Goal: Transaction & Acquisition: Download file/media

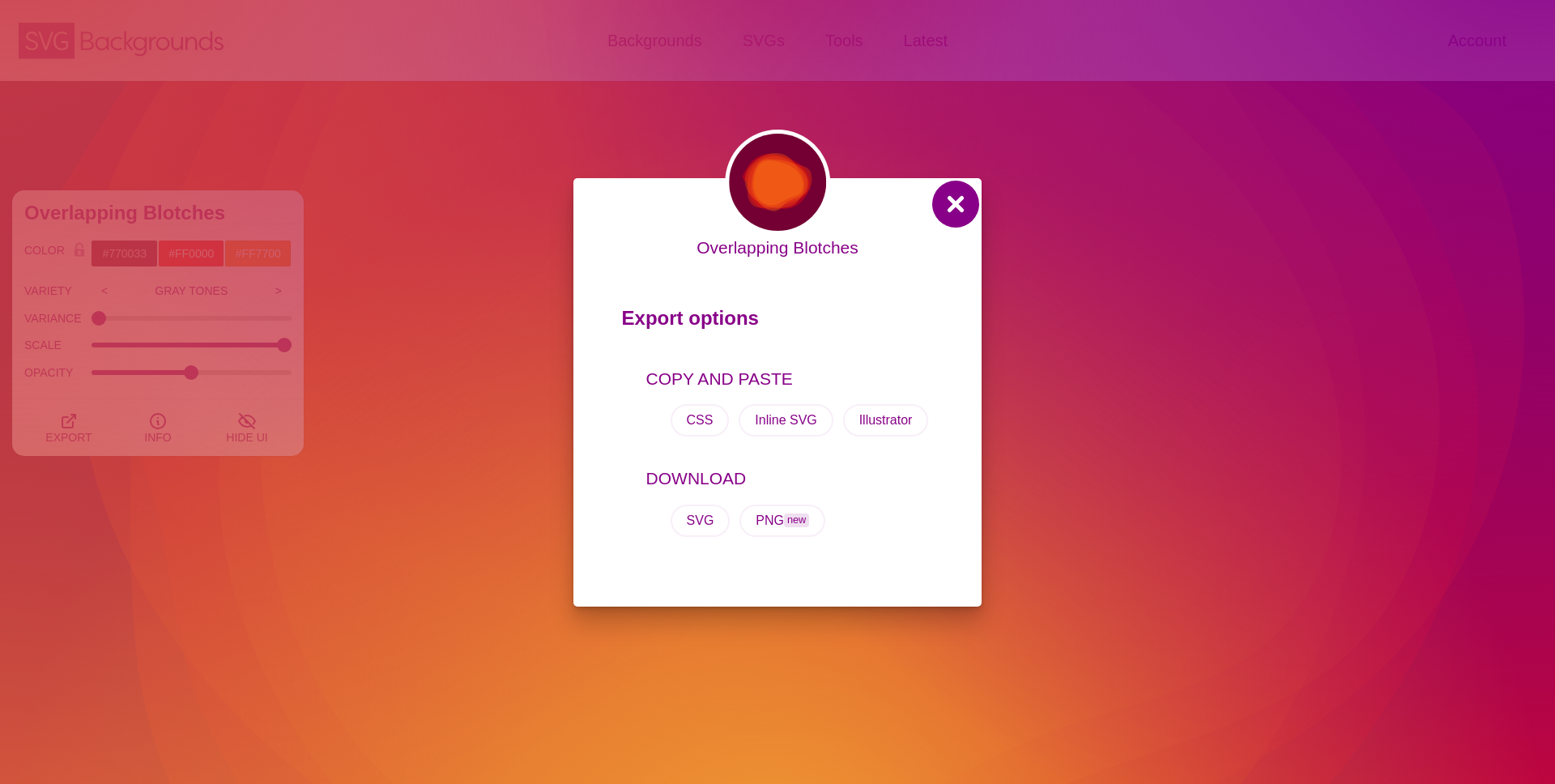
click at [960, 207] on button at bounding box center [955, 203] width 39 height 39
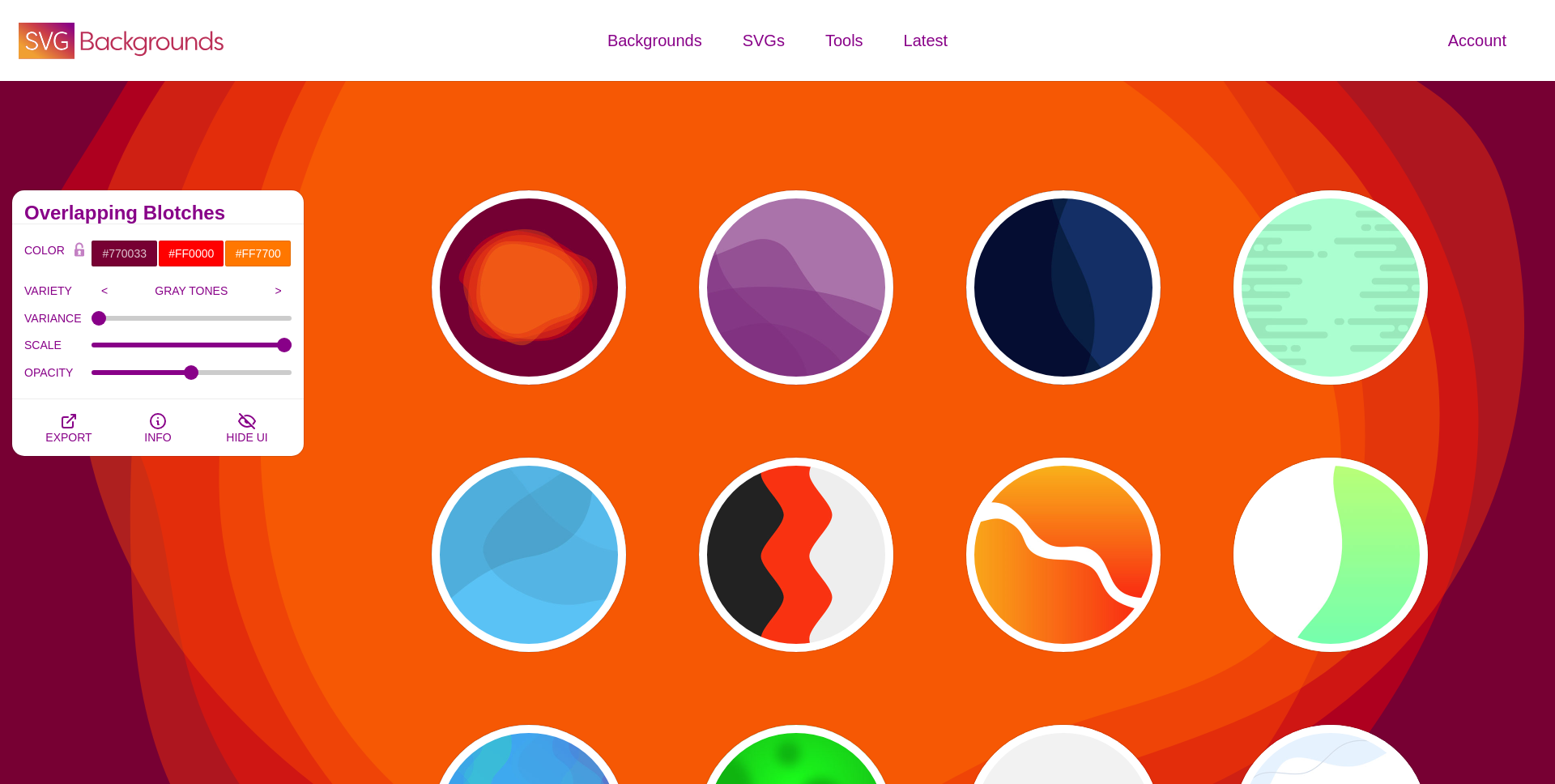
click at [84, 52] on icon "SVG Backgrounds Logo" at bounding box center [122, 40] width 211 height 41
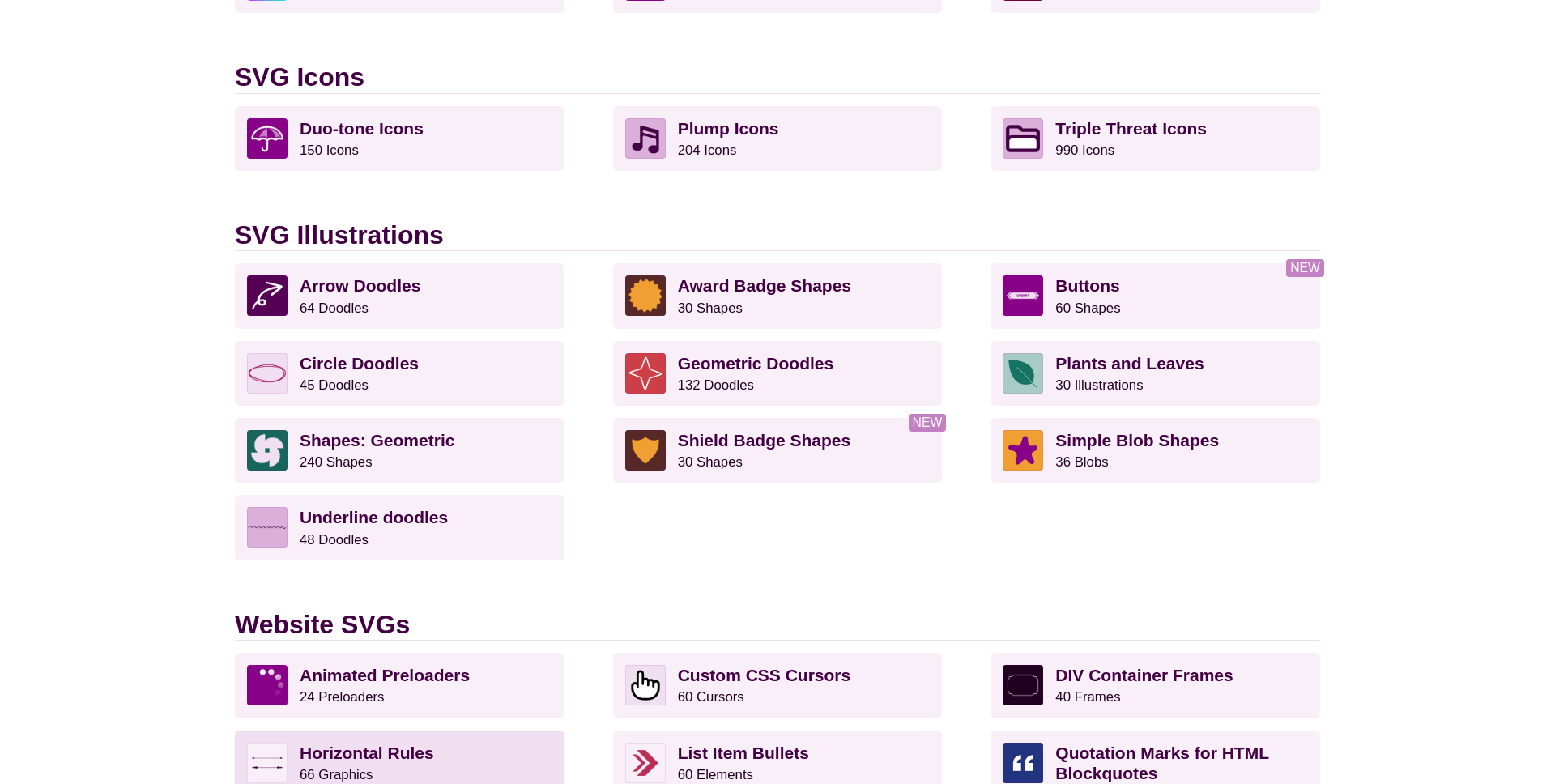
scroll to position [1050, 0]
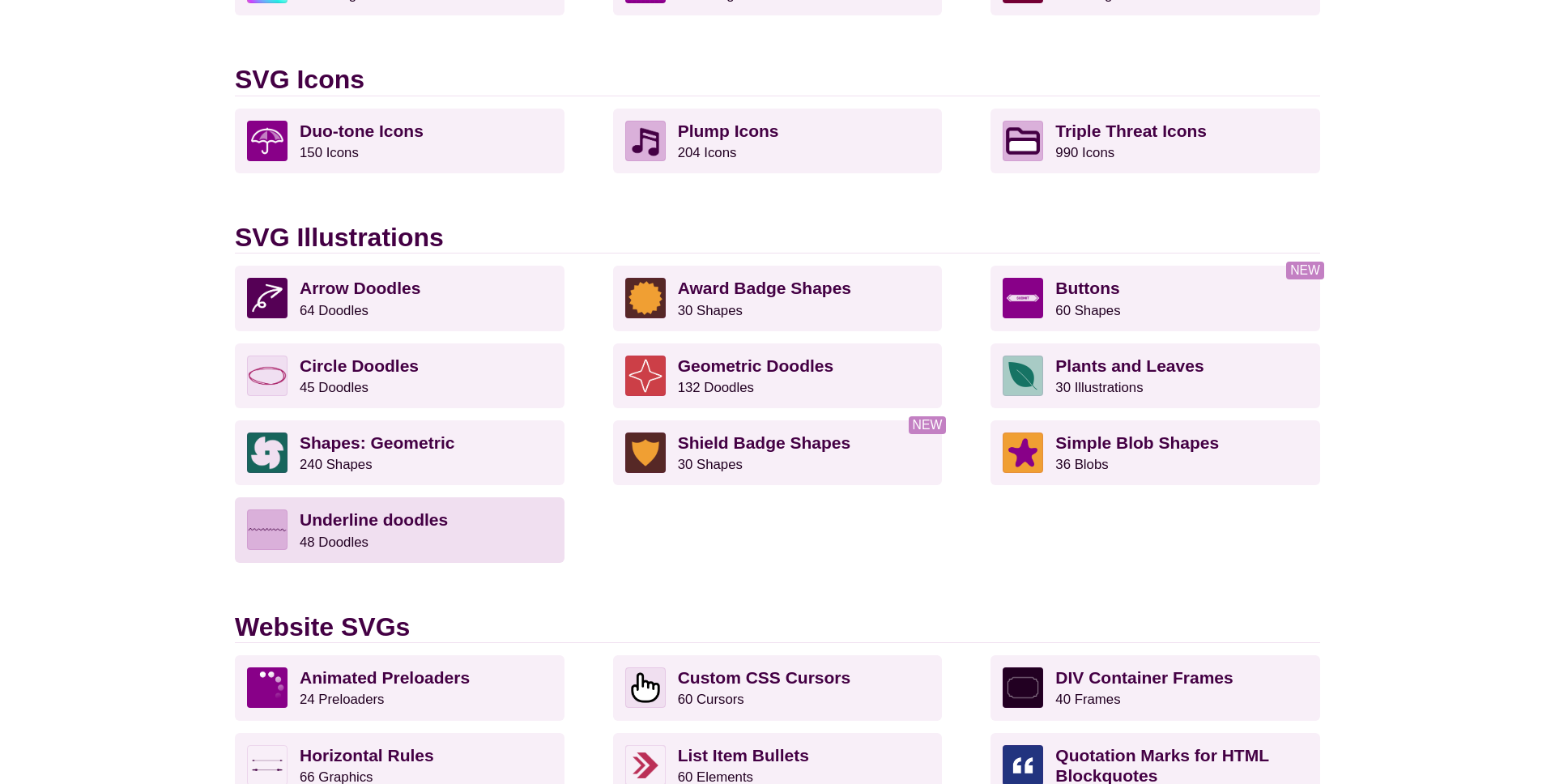
click at [375, 510] on strong "Underline doodles" at bounding box center [374, 519] width 148 height 18
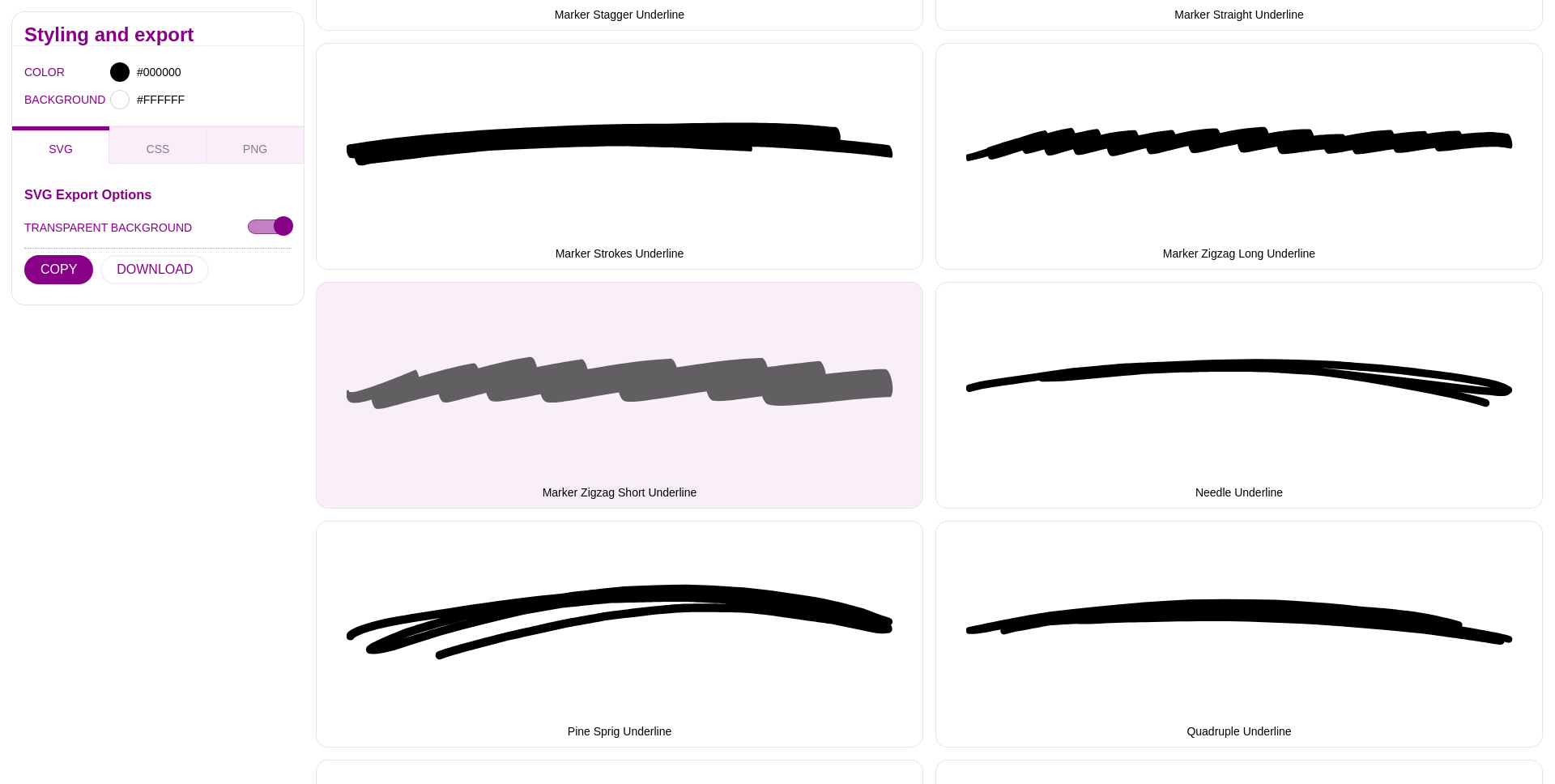
scroll to position [2575, 0]
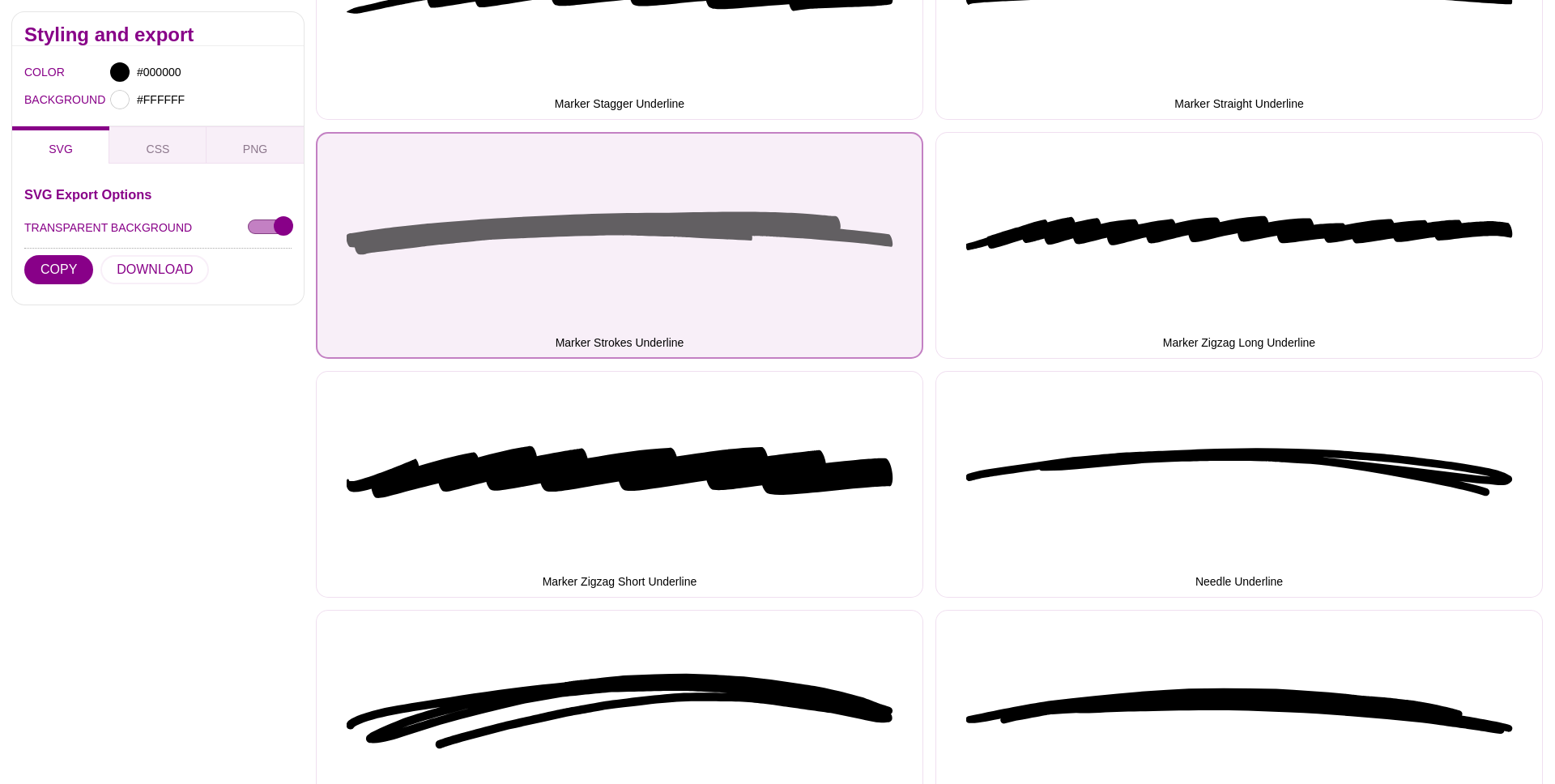
click at [659, 254] on button "Marker Strokes Underline" at bounding box center [620, 244] width 607 height 226
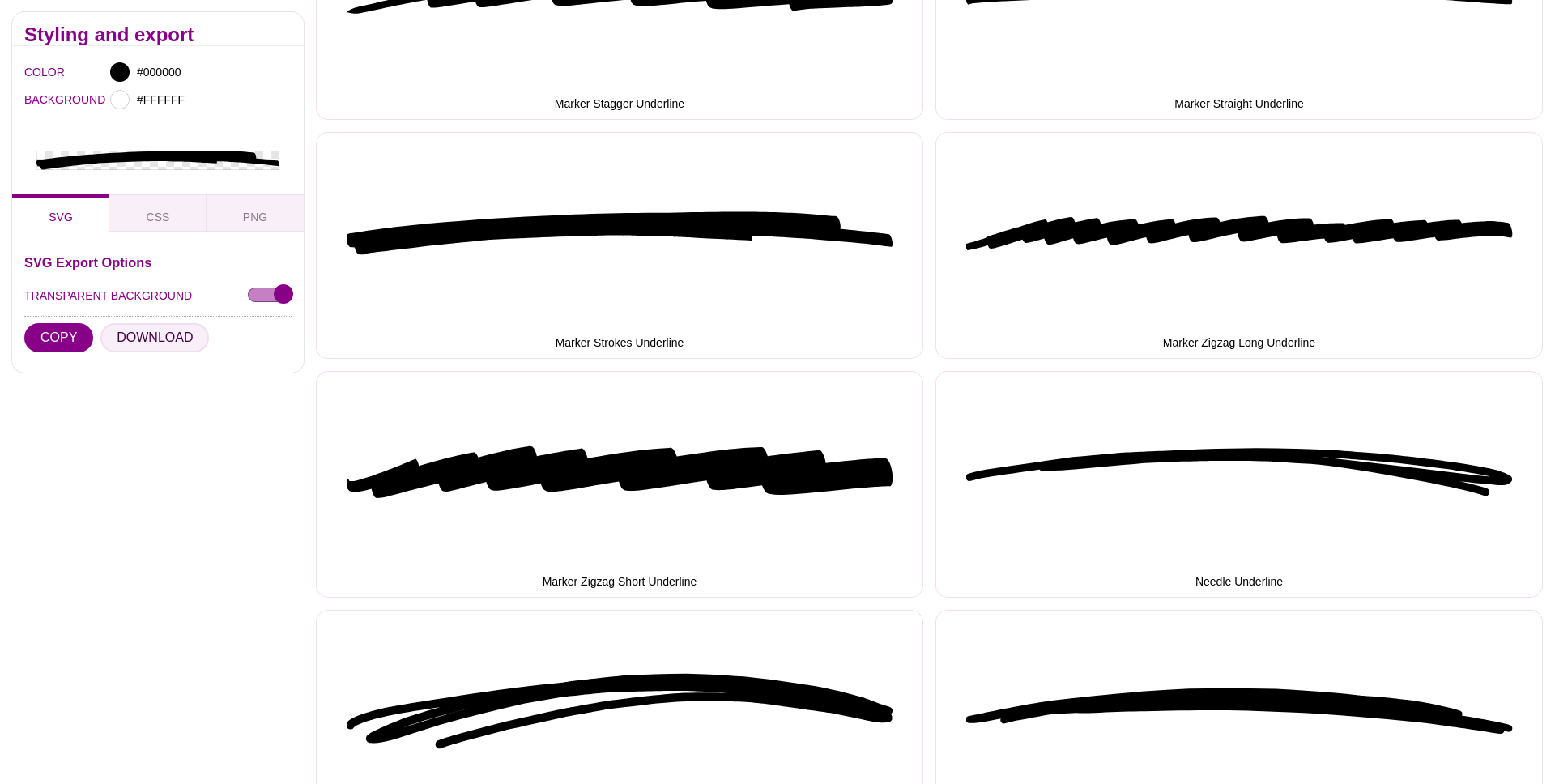
click at [157, 338] on button "DOWNLOAD" at bounding box center [154, 338] width 108 height 29
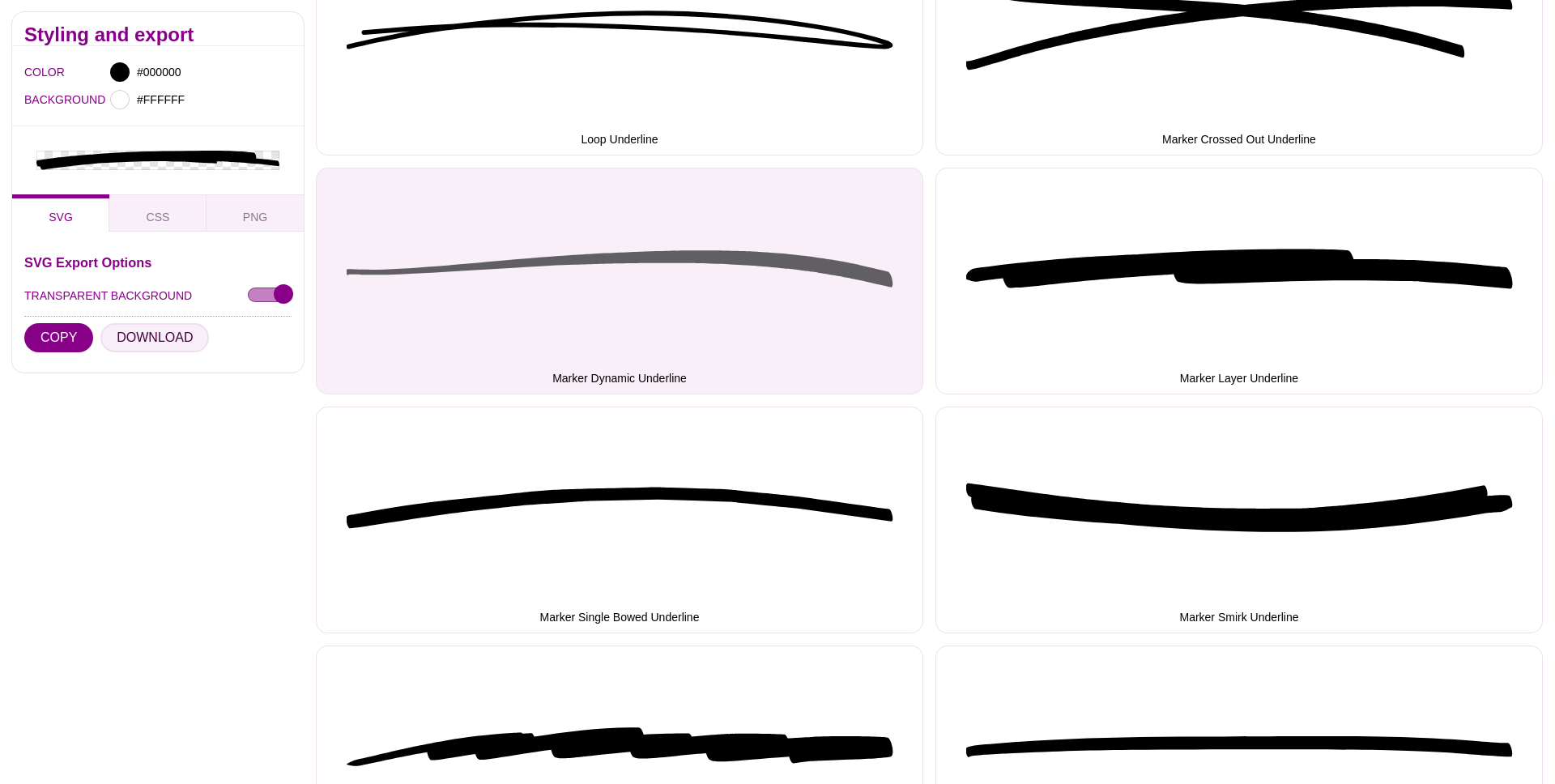
scroll to position [1822, 0]
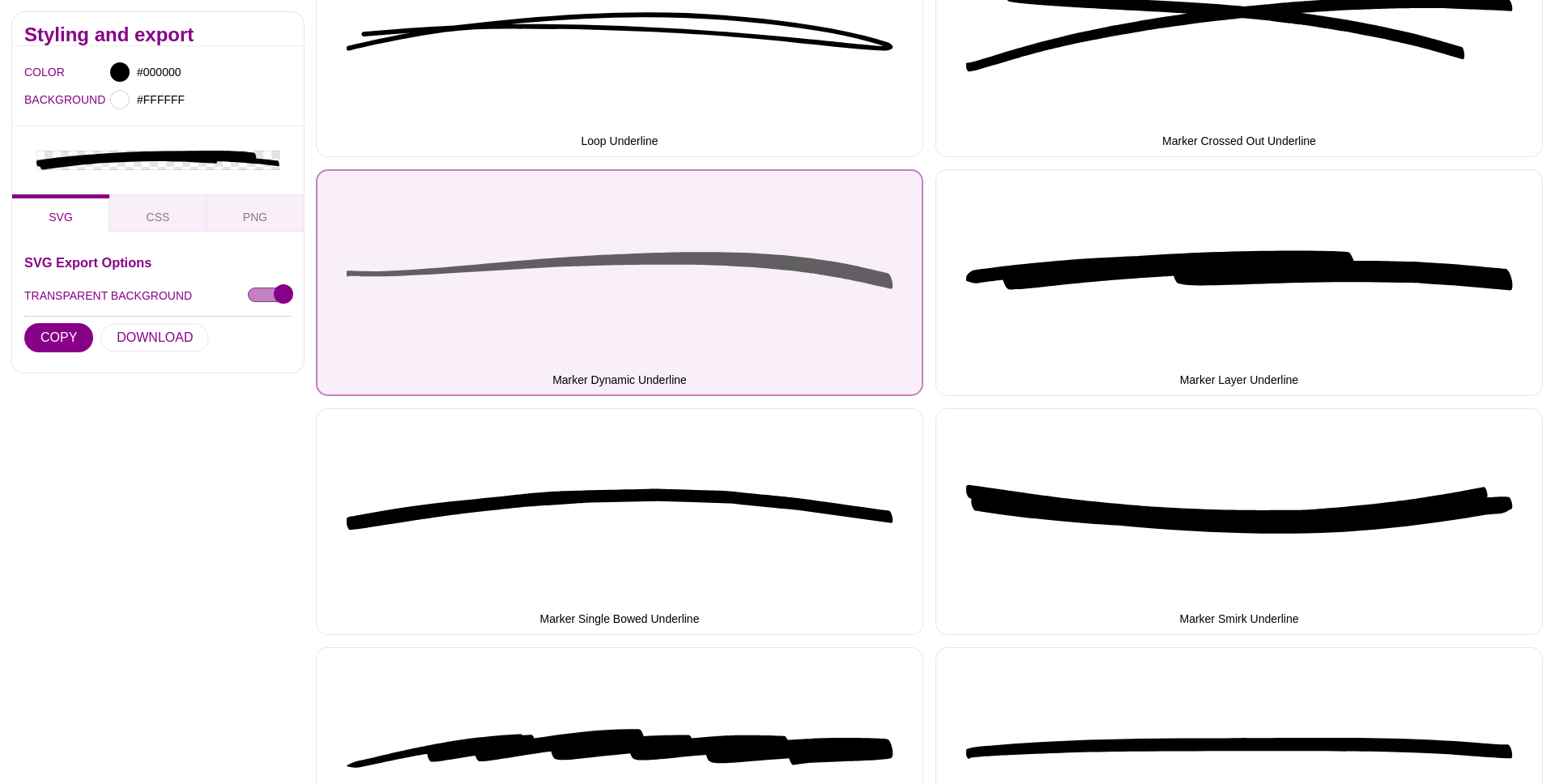
click at [685, 260] on button "Marker Dynamic Underline" at bounding box center [620, 282] width 607 height 226
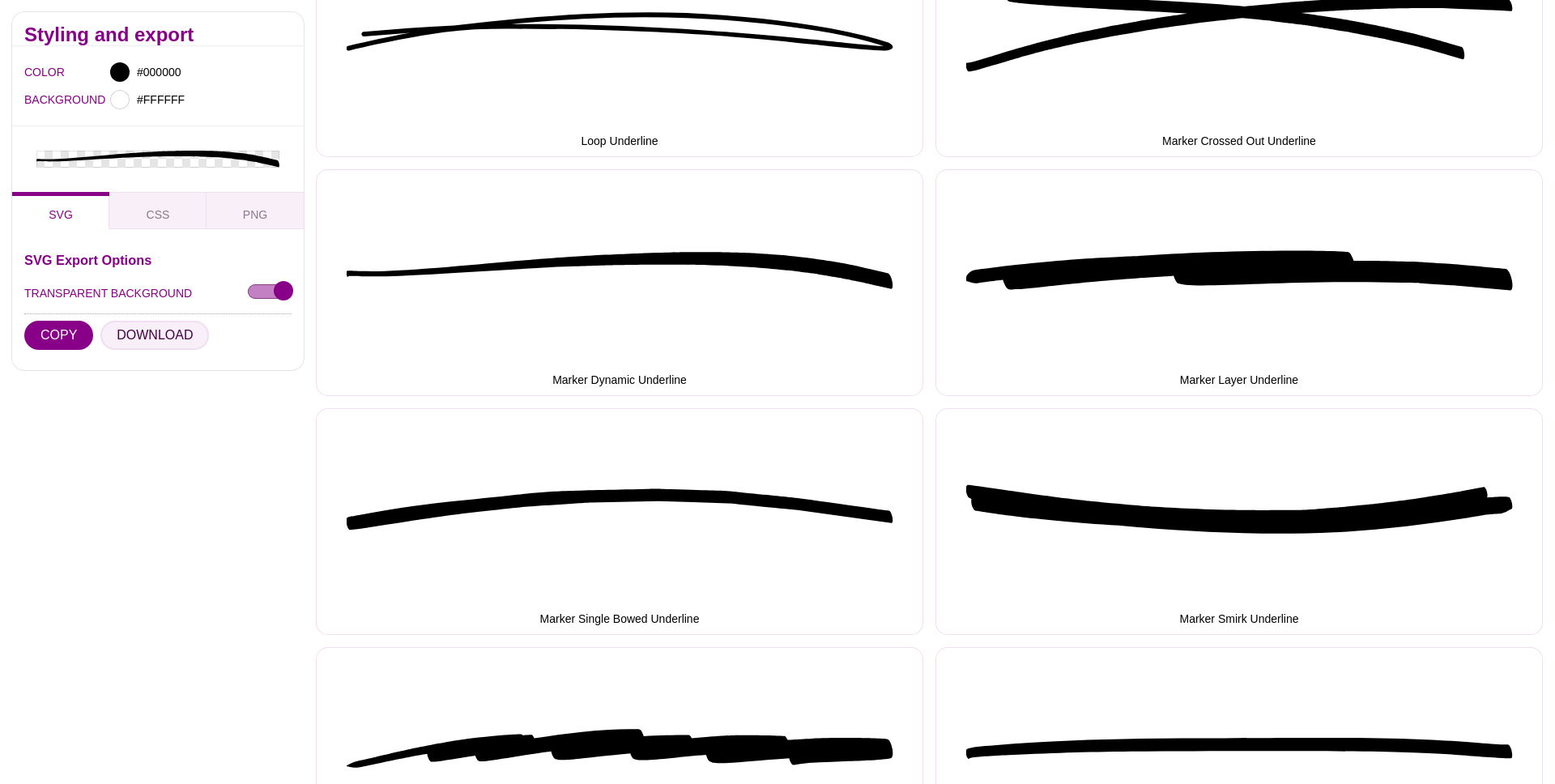
click at [141, 329] on button "DOWNLOAD" at bounding box center [154, 334] width 108 height 29
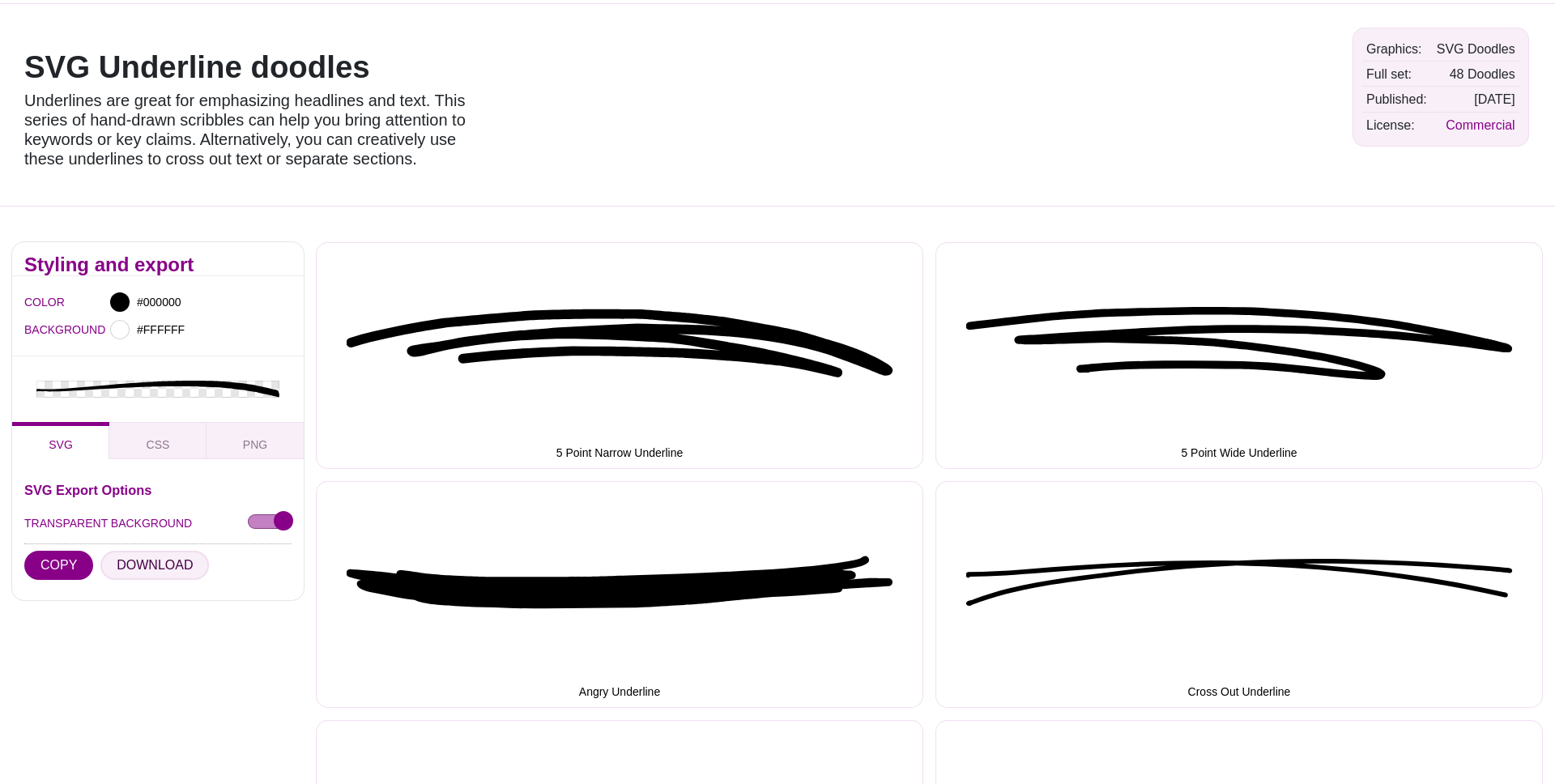
scroll to position [0, 0]
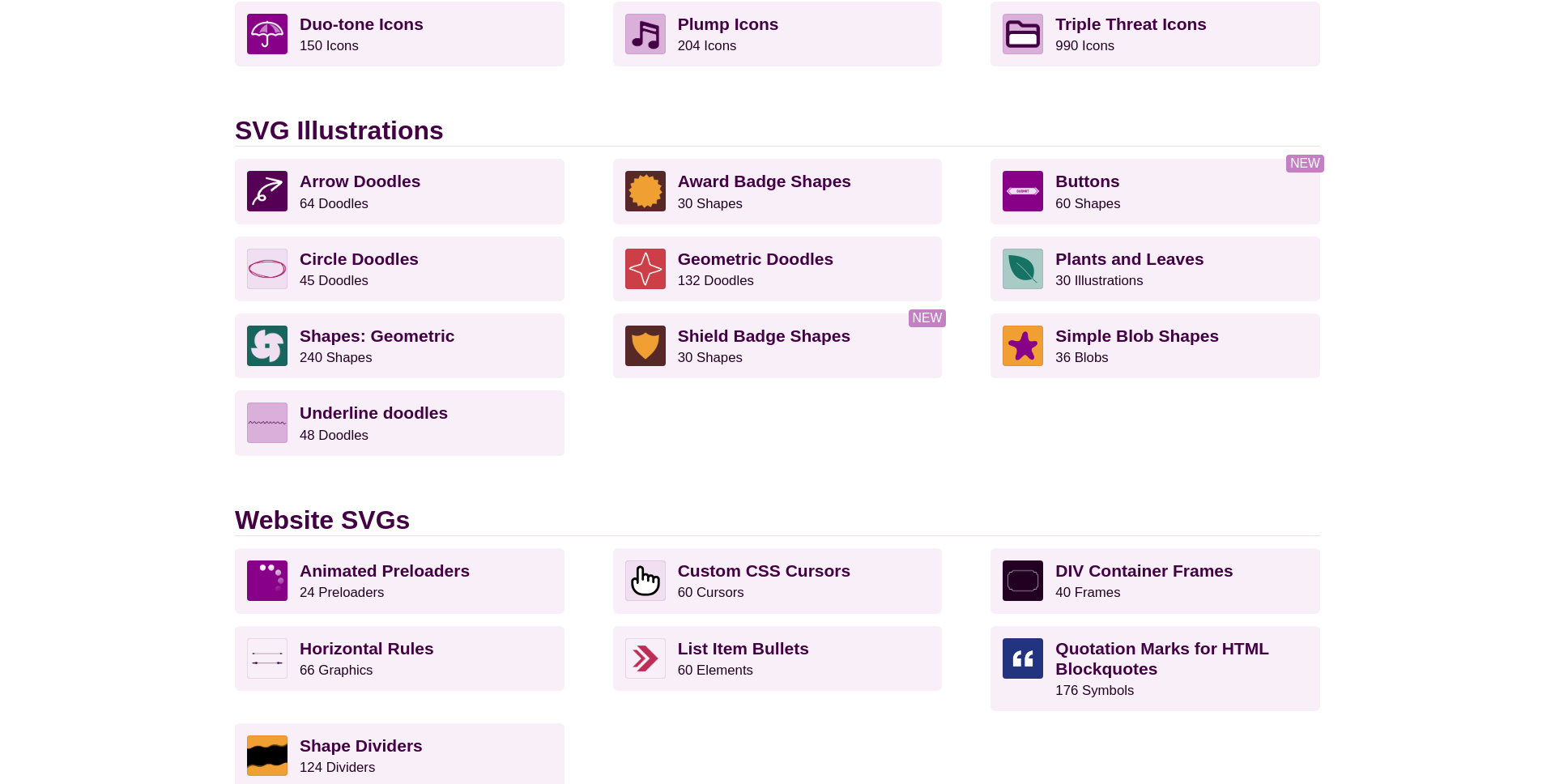
scroll to position [1291, 0]
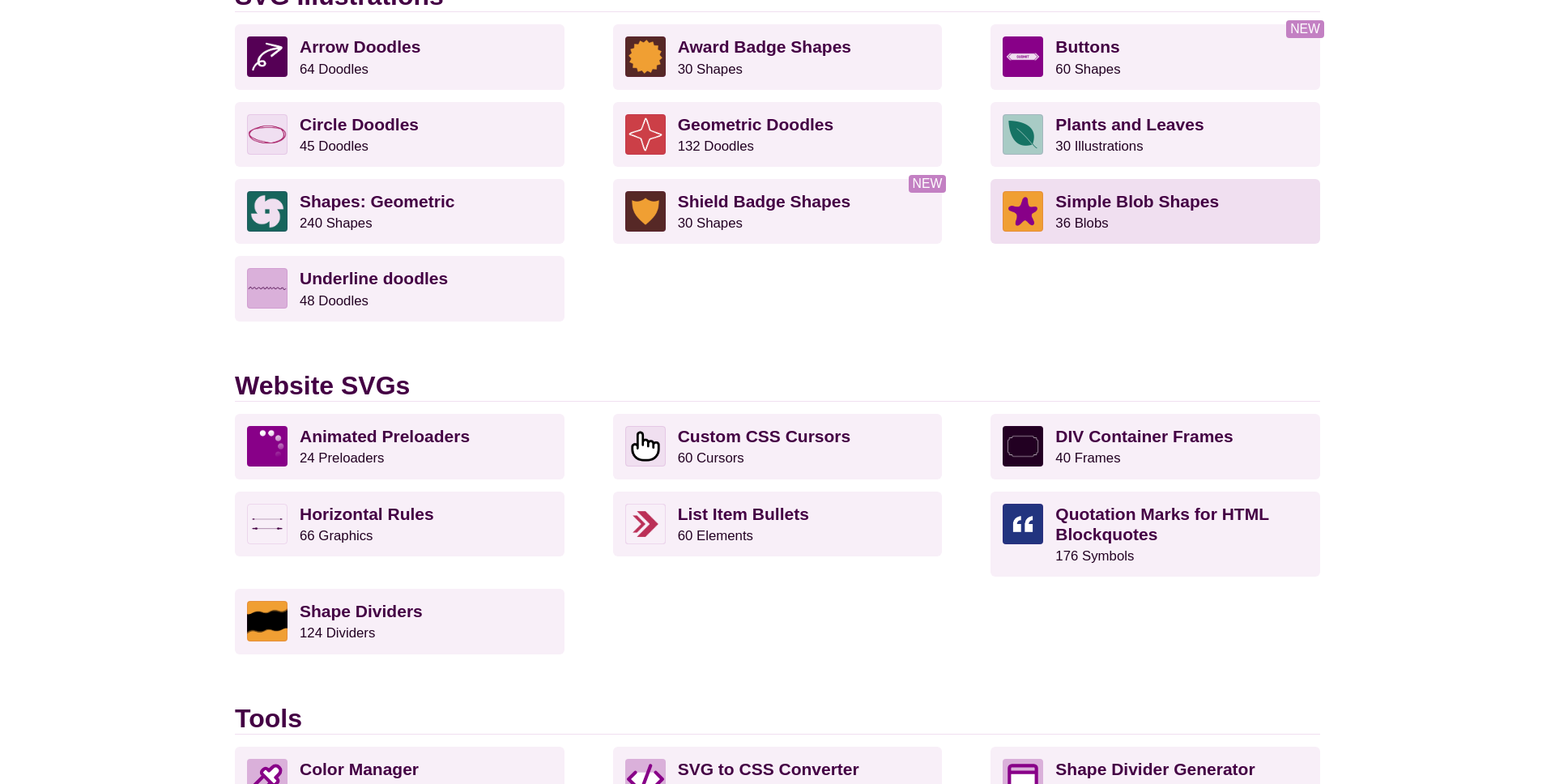
click at [1151, 212] on p "Simple Blob Shapes 36 Blobs" at bounding box center [1181, 211] width 253 height 41
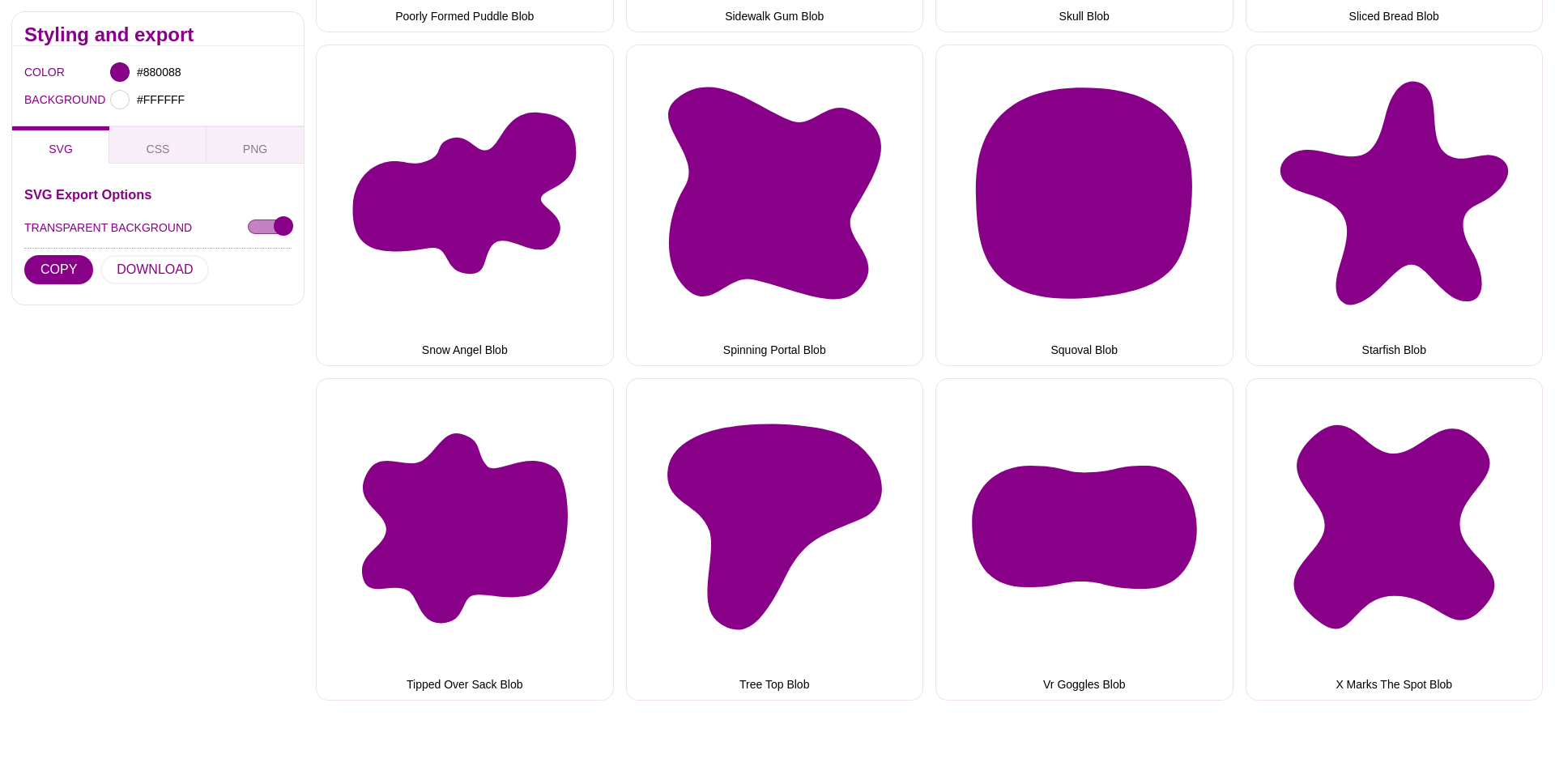
scroll to position [2666, 0]
